Goal: Task Accomplishment & Management: Manage account settings

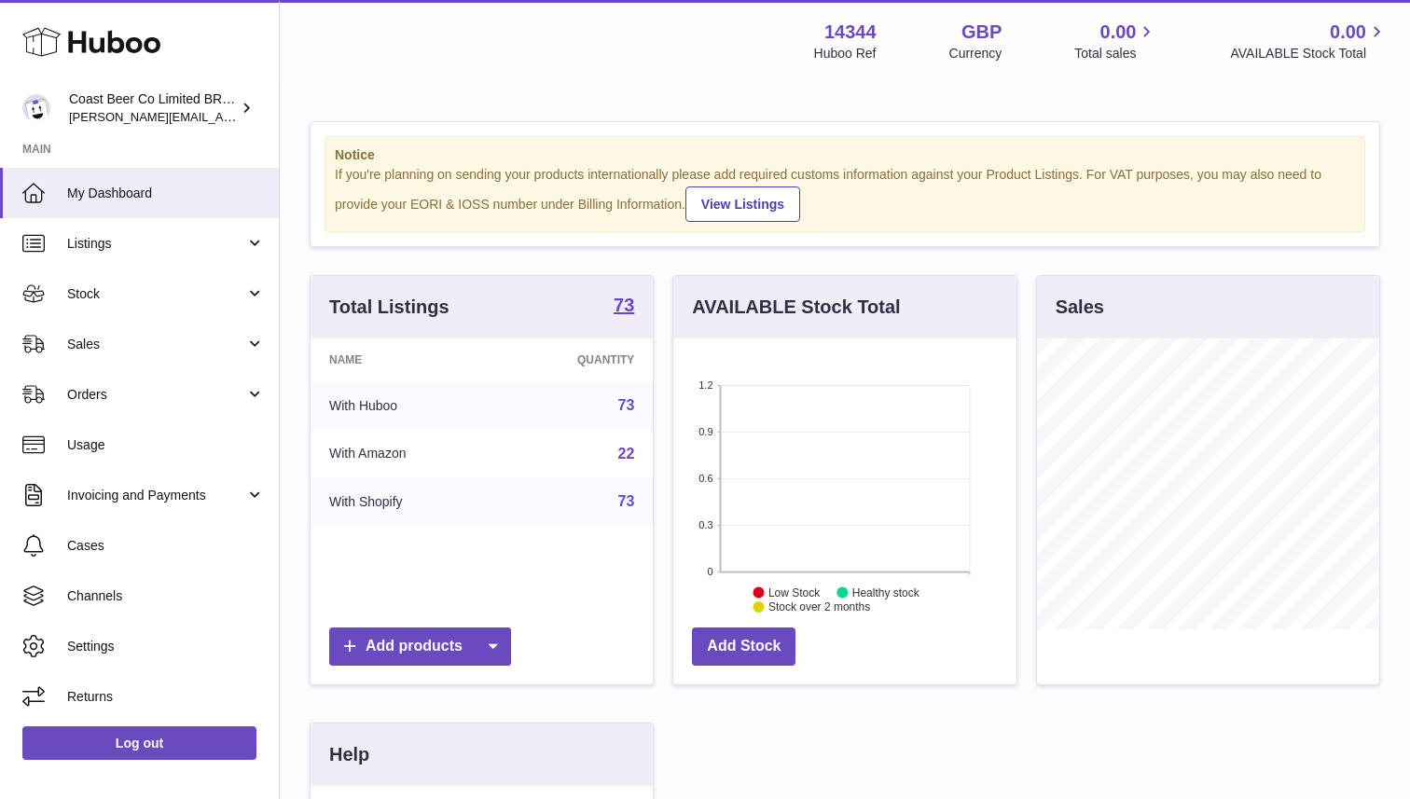
scroll to position [291, 342]
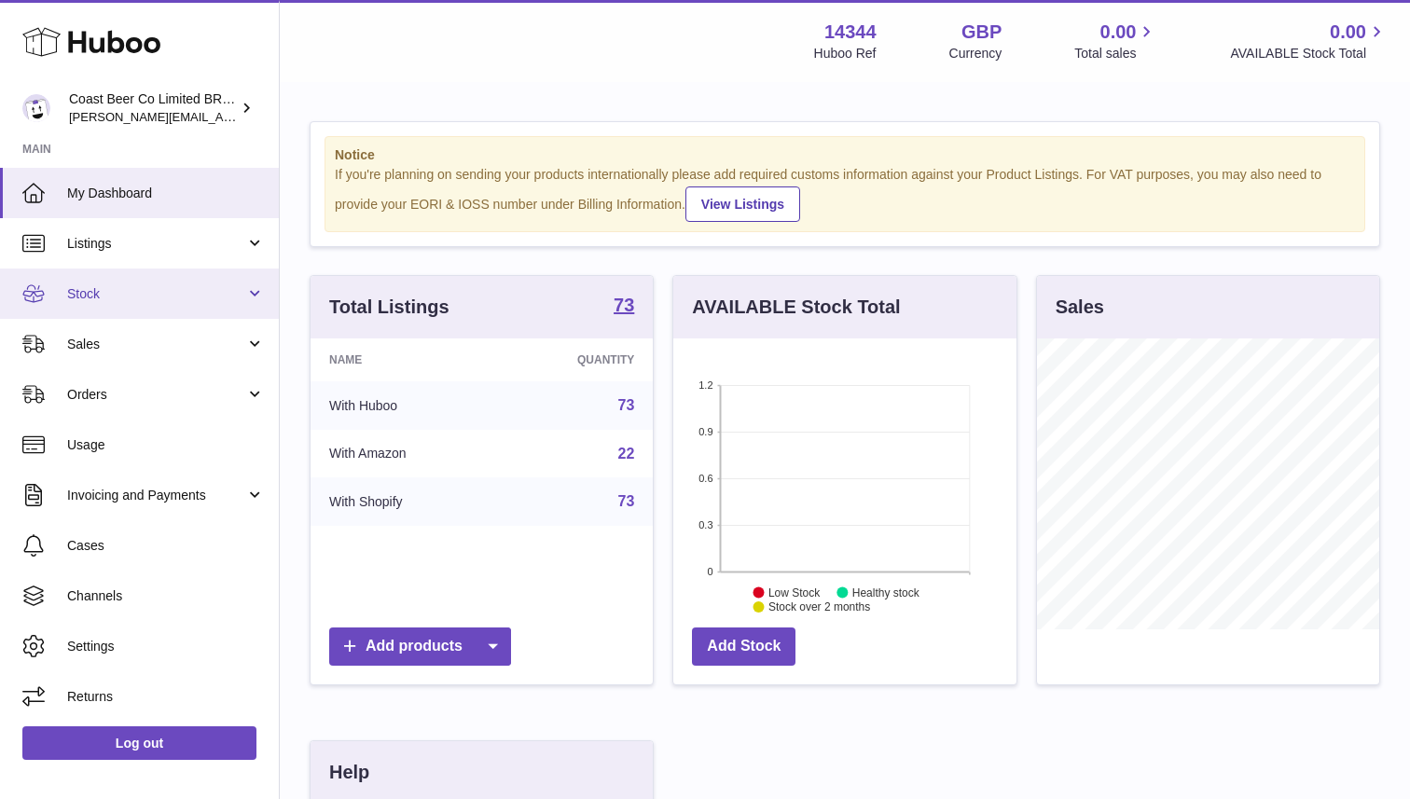
click at [185, 304] on link "Stock" at bounding box center [139, 293] width 279 height 50
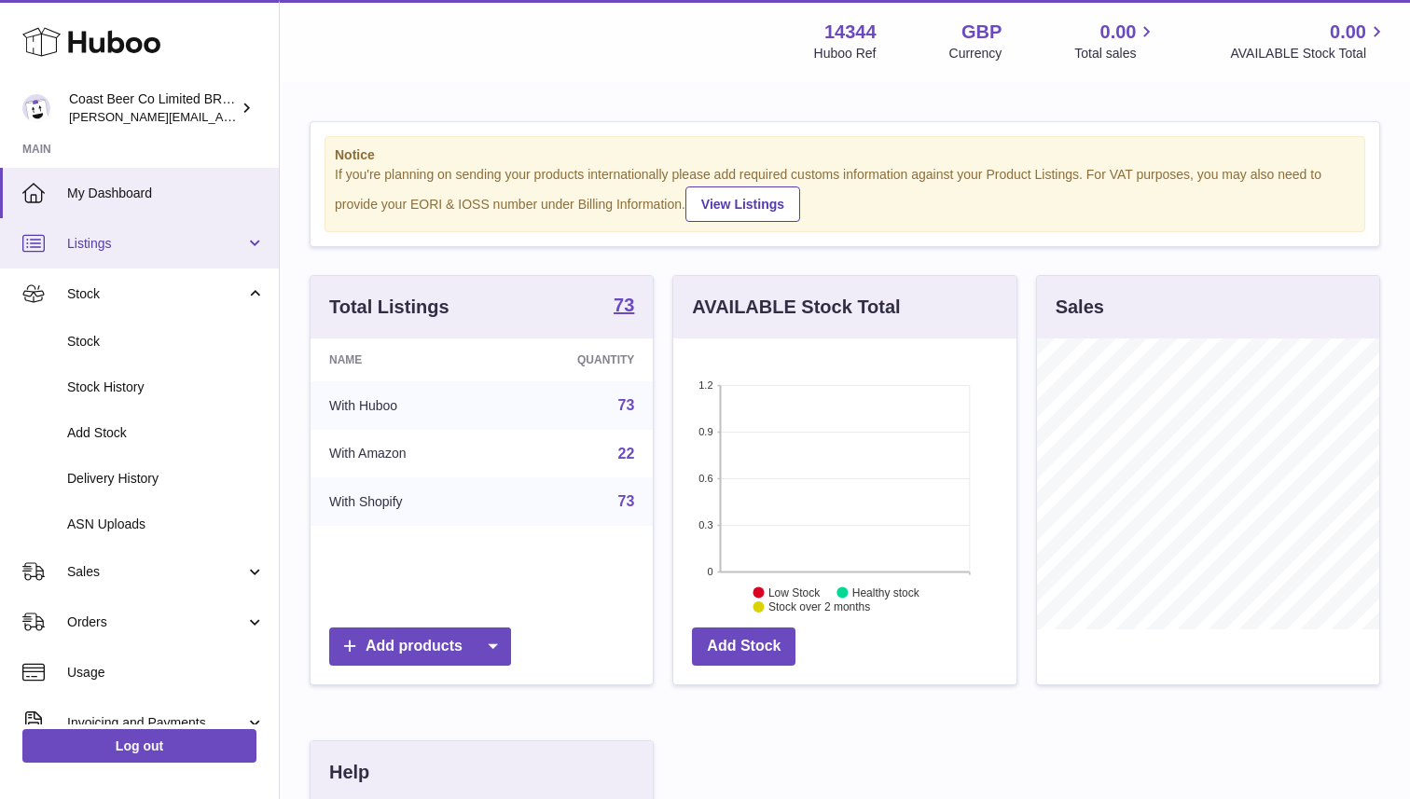
click at [116, 239] on span "Listings" at bounding box center [156, 244] width 178 height 18
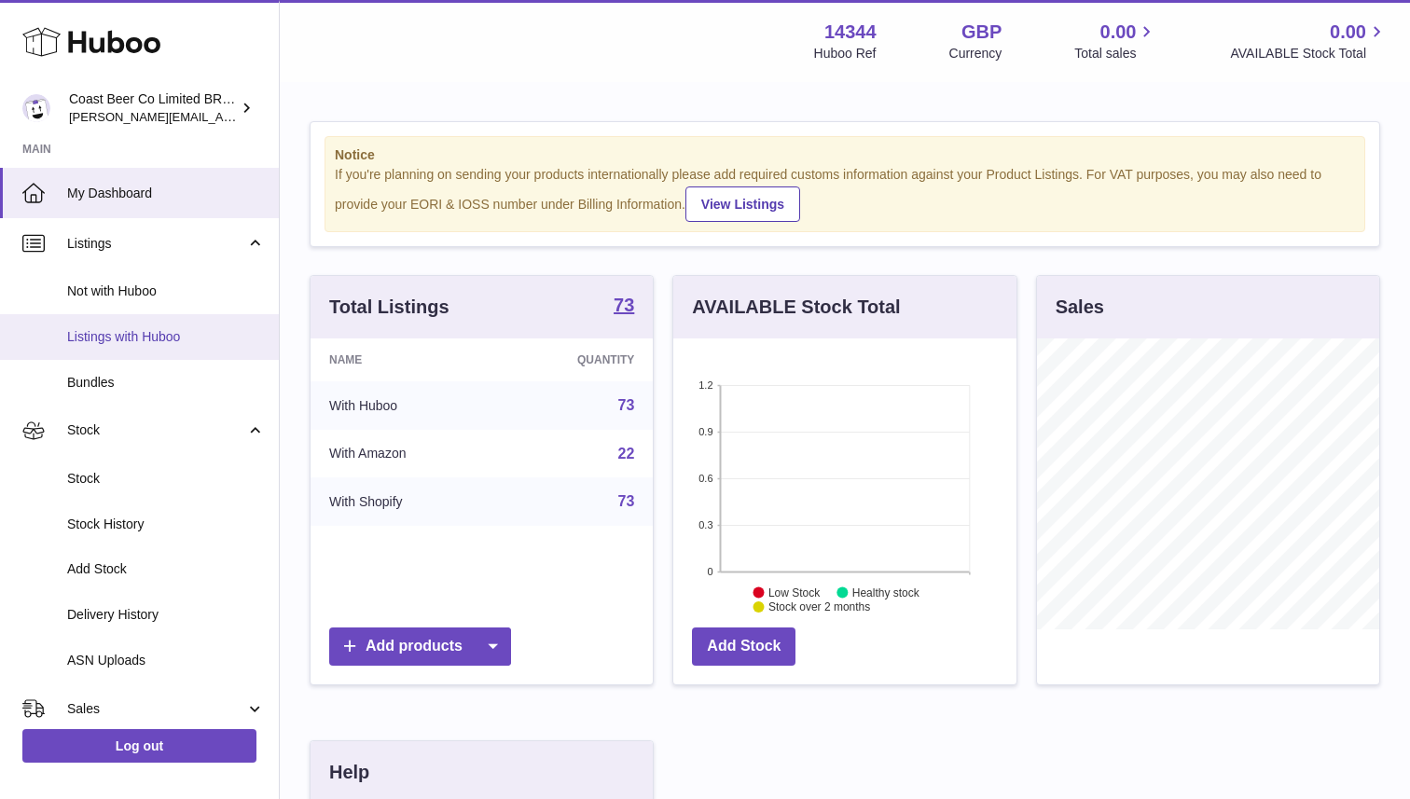
click at [118, 337] on span "Listings with Huboo" at bounding box center [166, 337] width 198 height 18
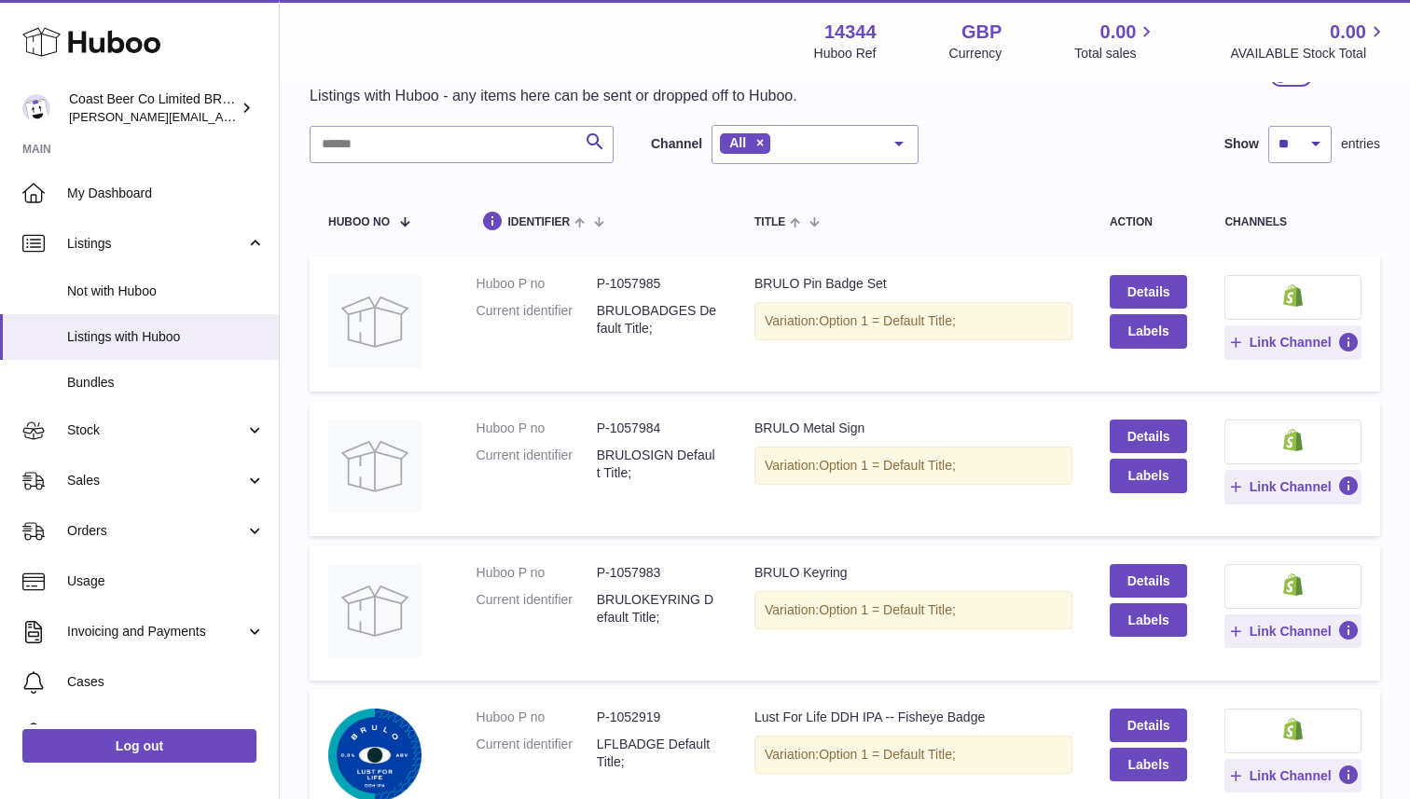
scroll to position [94, 0]
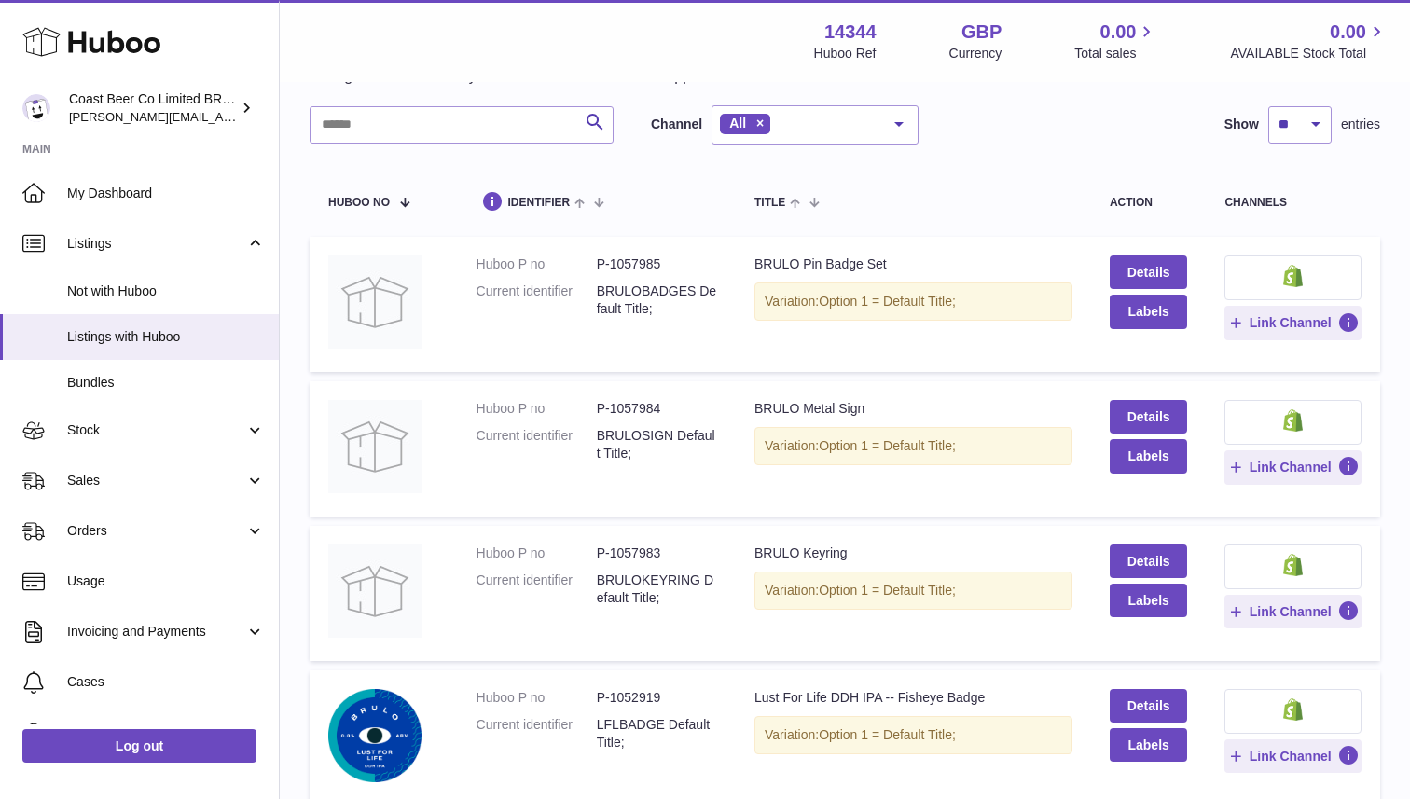
click at [629, 291] on dd "BRULOBADGES Default Title;" at bounding box center [657, 299] width 120 height 35
copy dd "BRULOBADGES"
drag, startPoint x: 901, startPoint y: 271, endPoint x: 757, endPoint y: 269, distance: 144.5
click at [757, 269] on div "BRULO Pin Badge Set" at bounding box center [913, 264] width 318 height 18
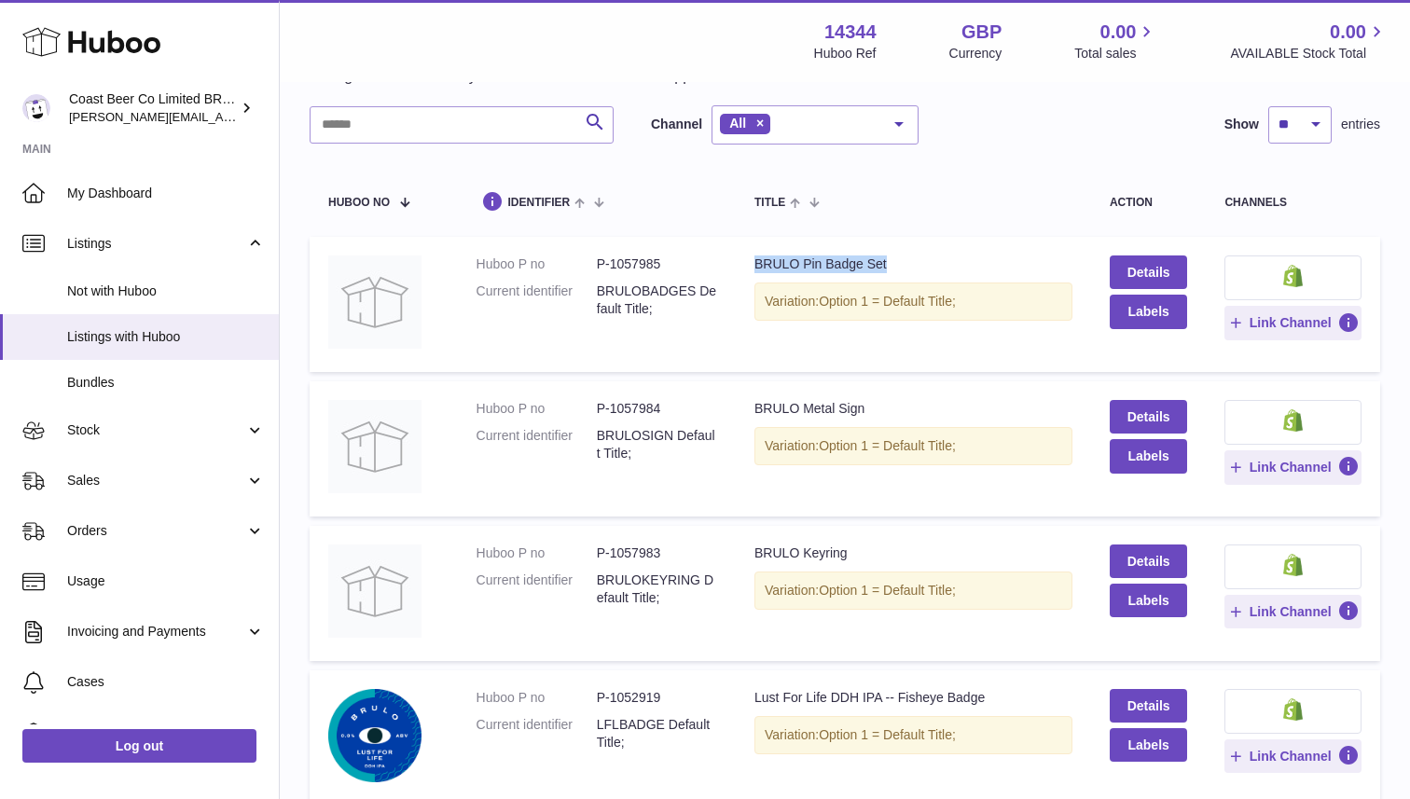
copy div "BRULO Pin Badge Set"
drag, startPoint x: 892, startPoint y: 417, endPoint x: 735, endPoint y: 417, distance: 157.5
click at [736, 417] on td "Title BRULO Metal Sign Variation: Option 1 = Default Title;" at bounding box center [913, 448] width 355 height 135
copy div "BRULO Metal Sign"
click at [656, 438] on dd "BRULOSIGN Default Title;" at bounding box center [657, 444] width 120 height 35
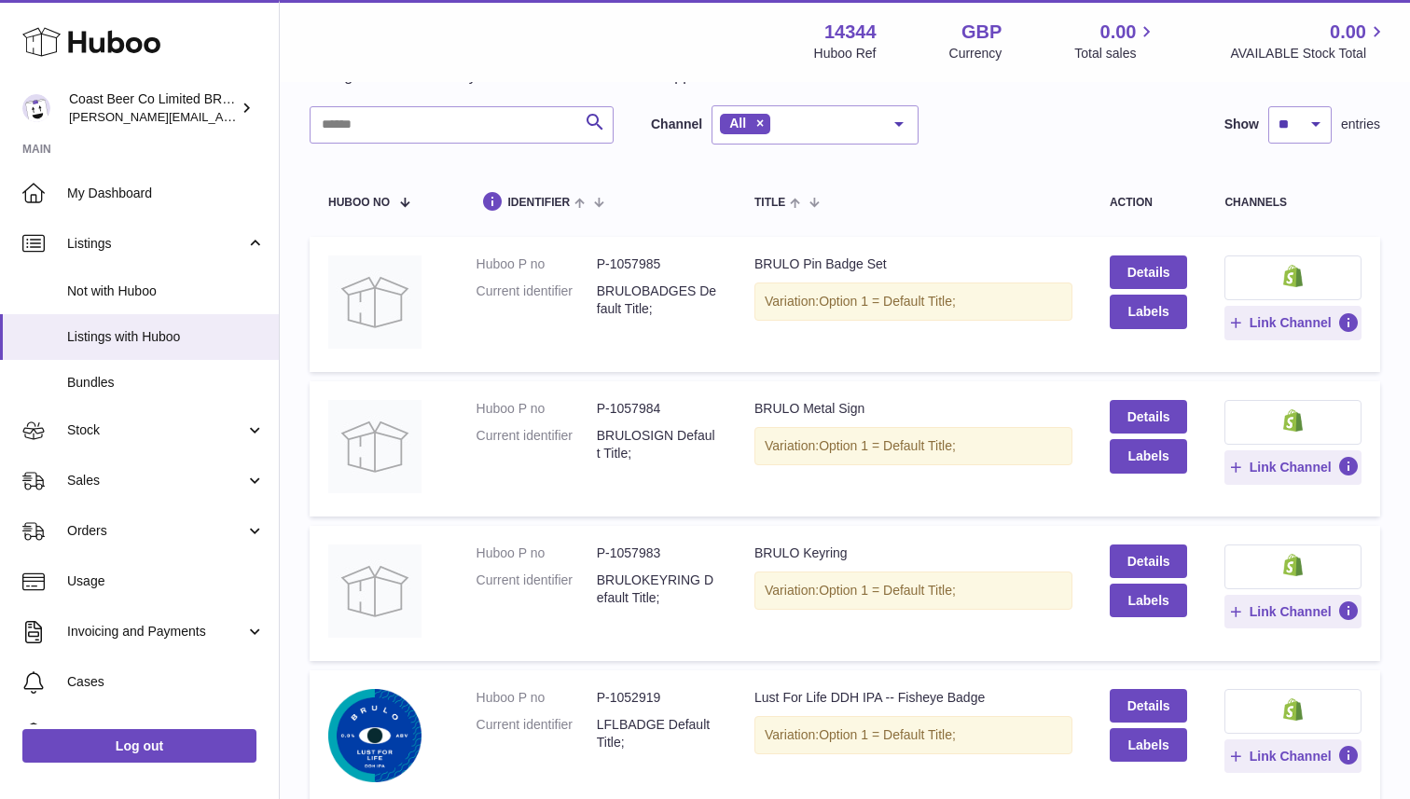
click at [656, 438] on dd "BRULOSIGN Default Title;" at bounding box center [657, 444] width 120 height 35
copy dd "BRULOSIGN"
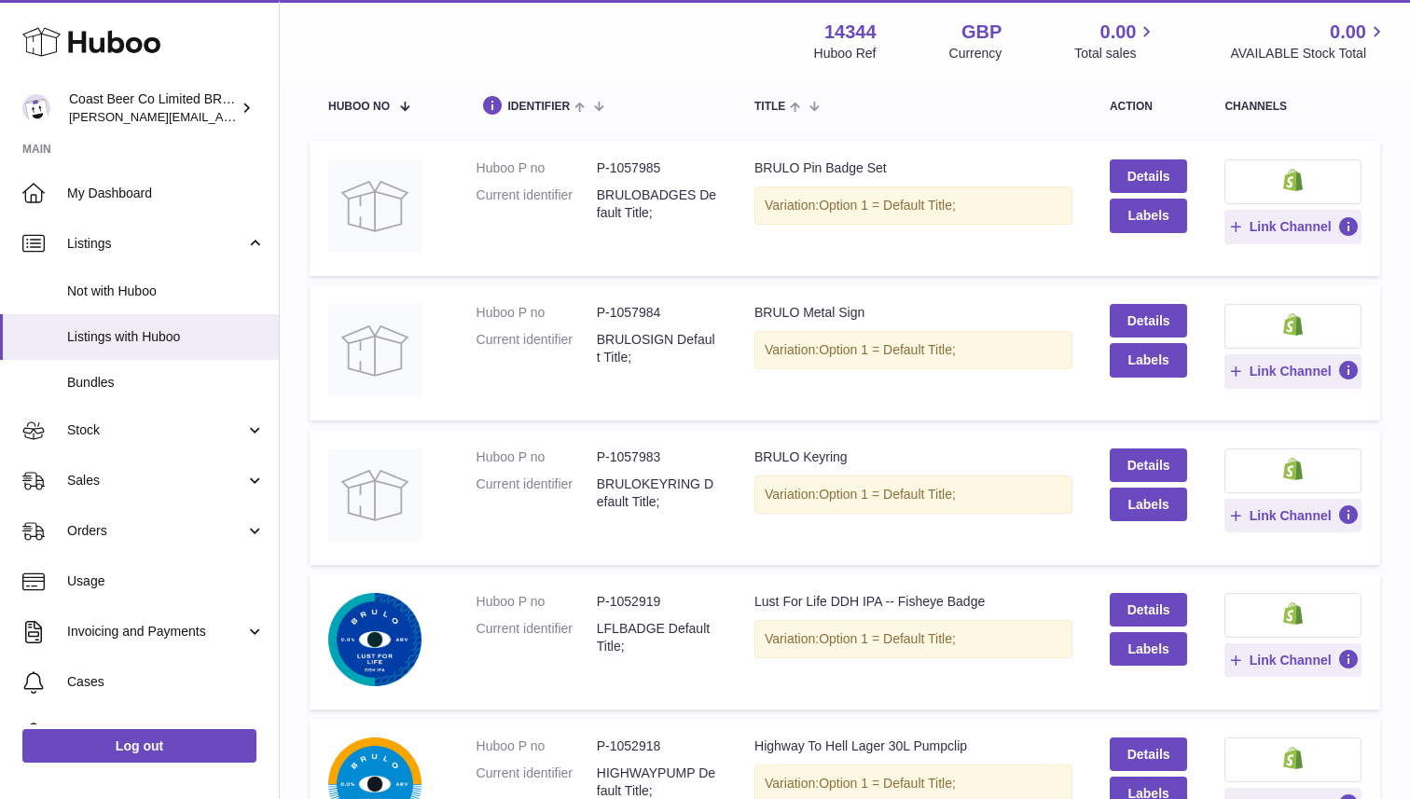
click at [667, 485] on dd "BRULOKEYRING Default Title;" at bounding box center [657, 492] width 120 height 35
copy dd "BRULOKEYRING"
click at [766, 451] on div "BRULO Keyring" at bounding box center [913, 457] width 318 height 18
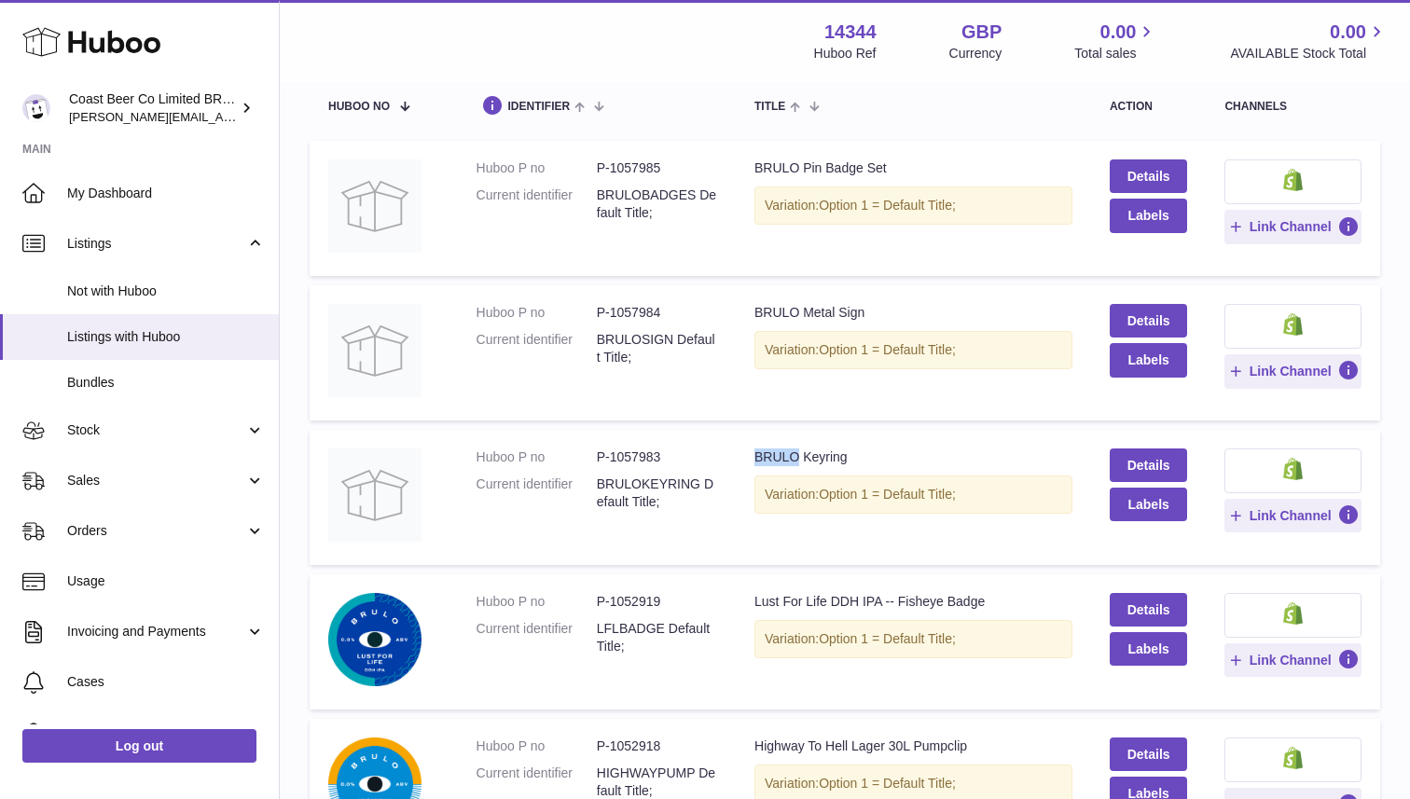
click at [766, 451] on div "BRULO Keyring" at bounding box center [913, 457] width 318 height 18
copy td "BRULO Keyring"
